Goal: Manage account settings

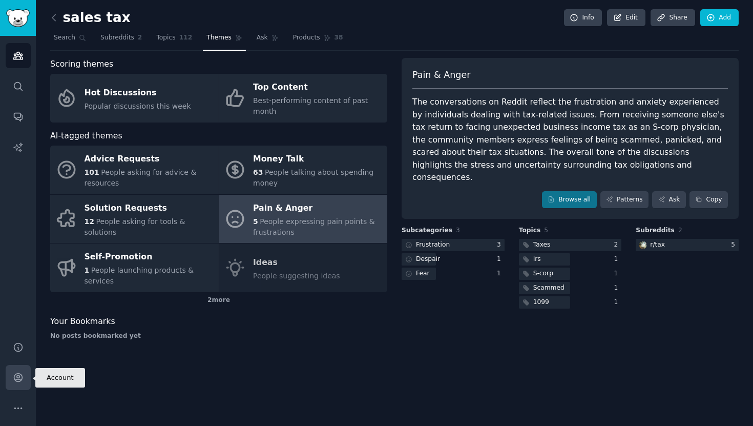
click at [21, 386] on link "Account" at bounding box center [18, 377] width 25 height 25
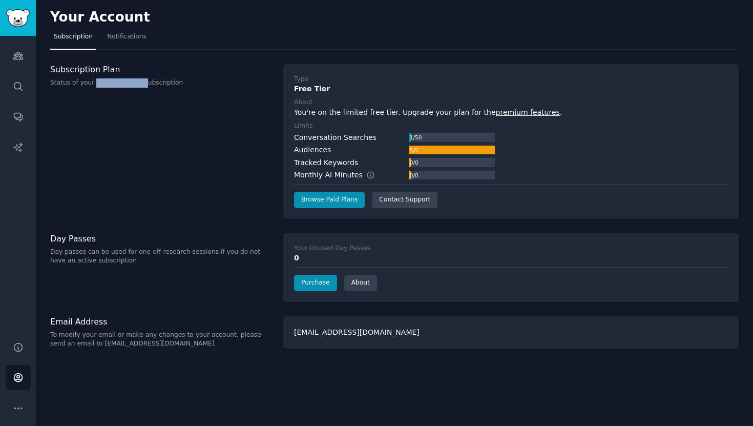
drag, startPoint x: 93, startPoint y: 86, endPoint x: 142, endPoint y: 86, distance: 49.2
click at [142, 86] on p "Status of your GummySearch subscription" at bounding box center [161, 82] width 222 height 9
click at [21, 59] on icon "Sidebar" at bounding box center [17, 55] width 9 height 7
